Goal: Task Accomplishment & Management: Use online tool/utility

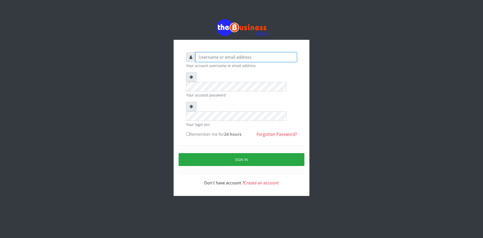
type input "ikhapo"
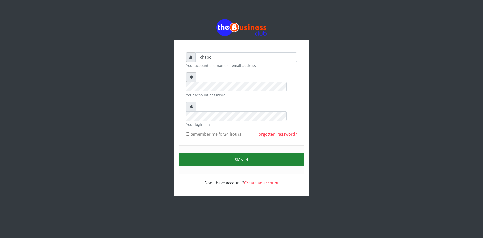
click at [199, 153] on button "Sign in" at bounding box center [241, 159] width 126 height 13
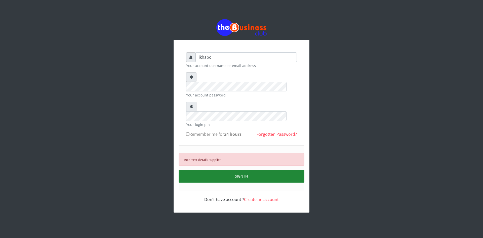
click at [202, 169] on button "SIGN IN" at bounding box center [241, 175] width 126 height 13
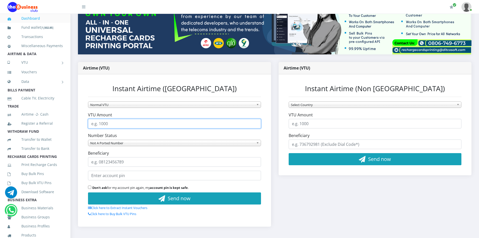
click at [150, 124] on input "VTU Amount" at bounding box center [174, 124] width 173 height 10
type input "500"
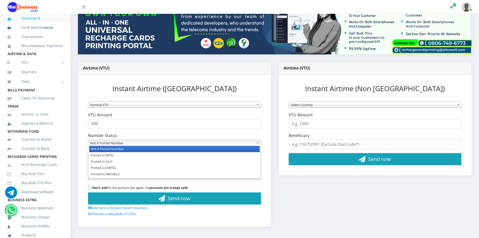
click at [152, 143] on span "Not A Ported Number" at bounding box center [172, 143] width 164 height 6
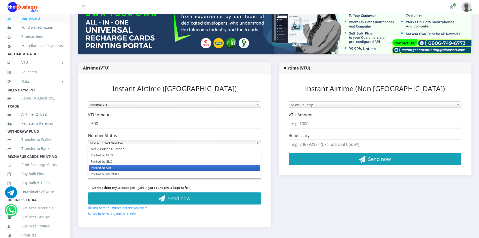
click at [106, 167] on li "Ported to AIRTEL" at bounding box center [174, 167] width 170 height 6
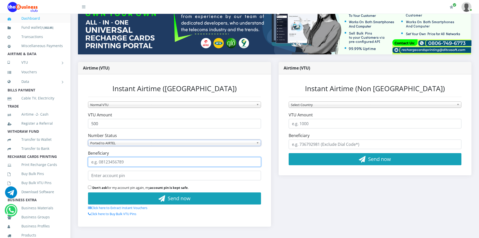
click at [120, 163] on input "Beneficiary" at bounding box center [174, 162] width 173 height 10
type input "08082295419"
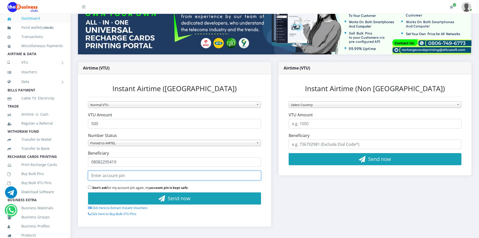
click at [123, 174] on input "text" at bounding box center [174, 175] width 173 height 10
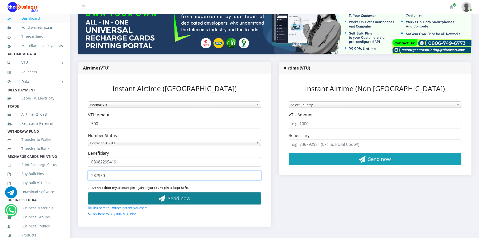
type input "237950"
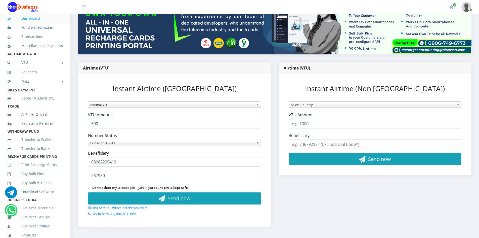
drag, startPoint x: 170, startPoint y: 201, endPoint x: 262, endPoint y: 24, distance: 199.2
click at [170, 201] on span "Send now" at bounding box center [179, 198] width 23 height 7
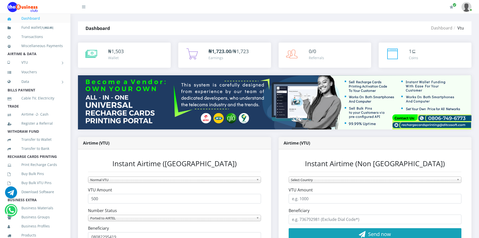
click at [223, 53] on b "₦1,723.00" at bounding box center [219, 51] width 23 height 7
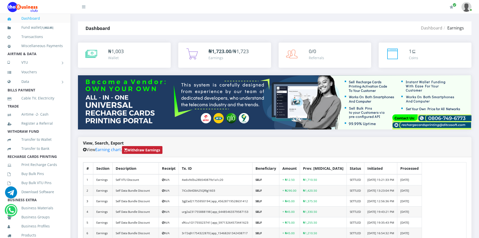
click at [149, 147] on strong "Withdraw Earnings" at bounding box center [142, 149] width 36 height 5
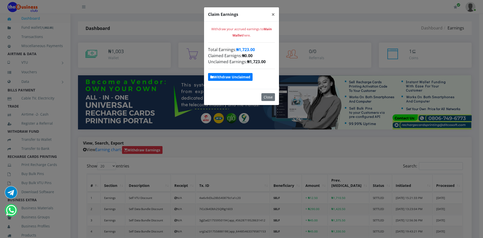
click at [227, 78] on strong "Withdraw Unclaimed" at bounding box center [230, 76] width 40 height 5
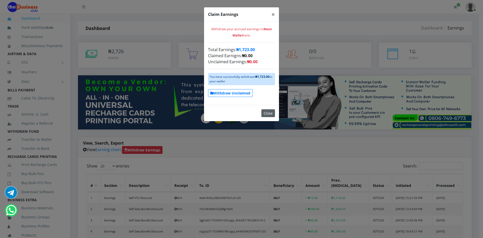
click at [268, 113] on button "Close" at bounding box center [268, 113] width 14 height 8
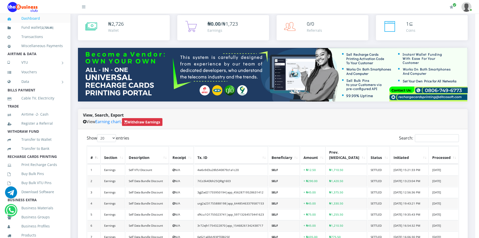
scroll to position [25, 0]
